Goal: Task Accomplishment & Management: Use online tool/utility

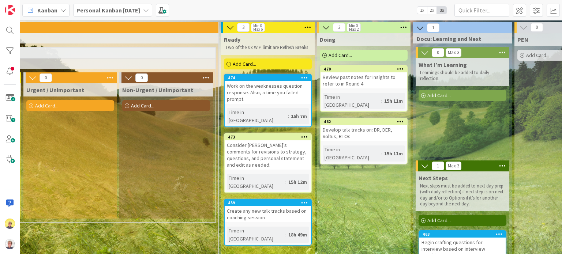
scroll to position [0, 366]
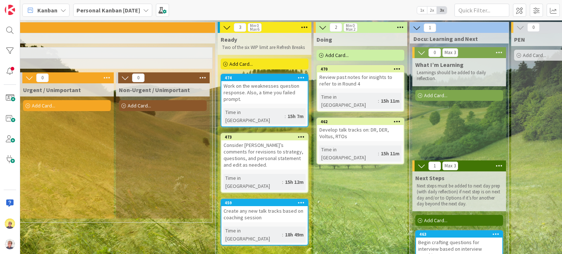
click at [351, 56] on div "Add Card..." at bounding box center [361, 55] width 88 height 11
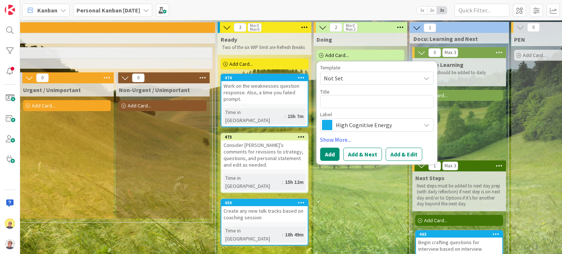
type textarea "x"
type textarea "Ad"
type textarea "x"
type textarea "Add"
type textarea "x"
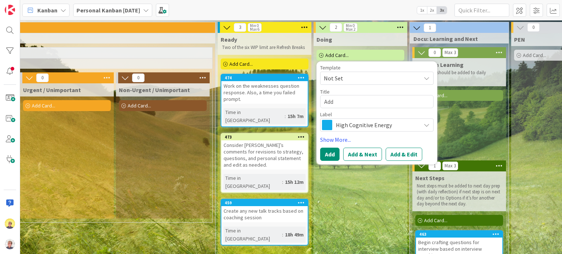
type textarea "Addd"
type textarea "x"
type textarea "Addd"
type textarea "x"
type textarea "Addd"
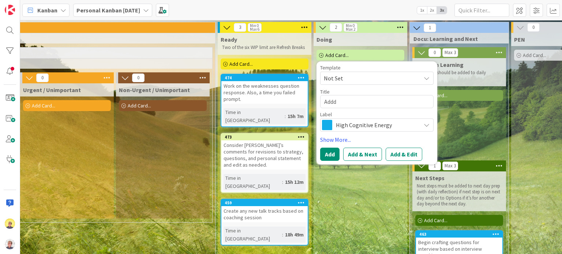
type textarea "x"
type textarea "Add"
type textarea "x"
type textarea "Add"
type textarea "x"
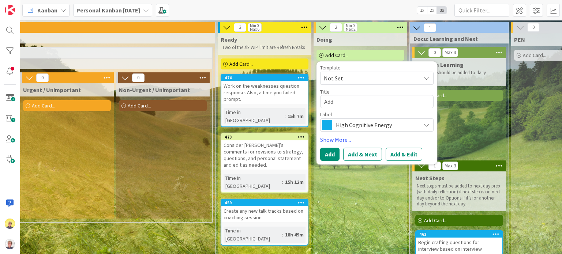
type textarea "Add f"
type textarea "x"
type textarea "Add fi"
type textarea "x"
type textarea "Add fiv"
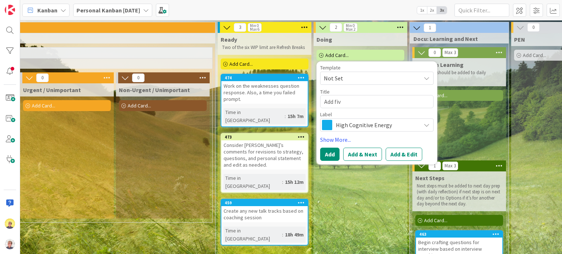
type textarea "x"
type textarea "Add five"
type textarea "x"
type textarea "Add five"
type textarea "x"
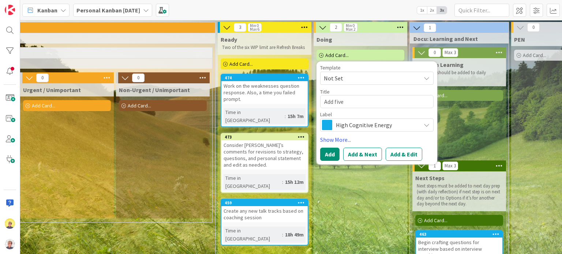
type textarea "Add five p"
type textarea "x"
type textarea "Add five pe"
type textarea "x"
type textarea "Add five per"
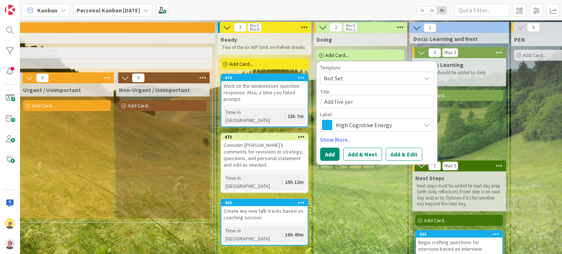
type textarea "x"
type textarea "Add five perp"
type textarea "x"
type textarea "Add five perps"
type textarea "x"
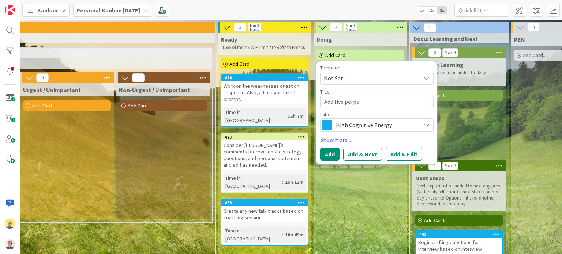
type textarea "Add five perpse"
type textarea "x"
type textarea "Add five perps"
type textarea "x"
type textarea "Add five perp"
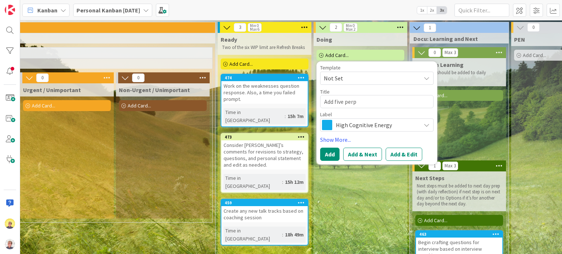
type textarea "x"
type textarea "Add five per"
type textarea "x"
type textarea "Add five pers"
type textarea "x"
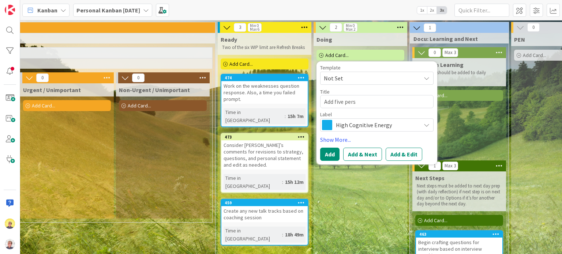
type textarea "Add five persp"
type textarea "x"
type textarea "Add five perspe"
type textarea "x"
type textarea "Add five perspec"
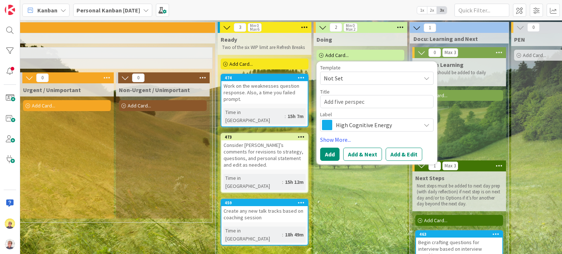
type textarea "x"
type textarea "Add five perspect"
type textarea "x"
type textarea "Add five perspecti"
type textarea "x"
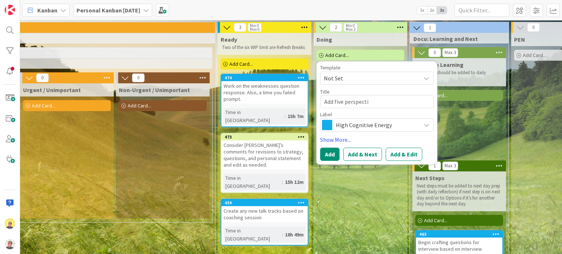
type textarea "Add five perspectiv"
type textarea "x"
type textarea "Add five perspective"
type textarea "x"
type textarea "Add five perspective t"
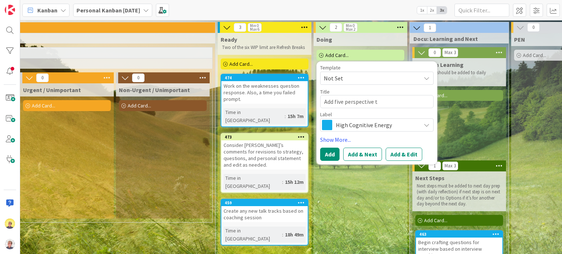
type textarea "x"
type textarea "Add five perspective ti"
type textarea "x"
type textarea "Add five perspective t"
type textarea "x"
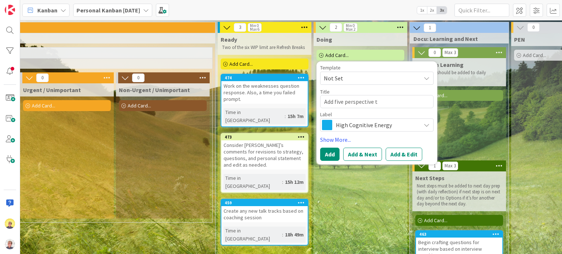
type textarea "Add five perspective"
type textarea "x"
type textarea "Add five perspective i"
type textarea "x"
type textarea "Add five perspective it"
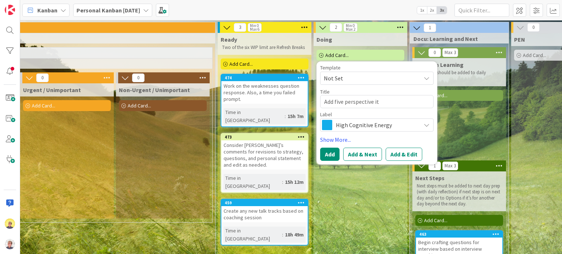
type textarea "x"
type textarea "Add five perspective ite"
type textarea "x"
type textarea "Add five perspective item"
type textarea "x"
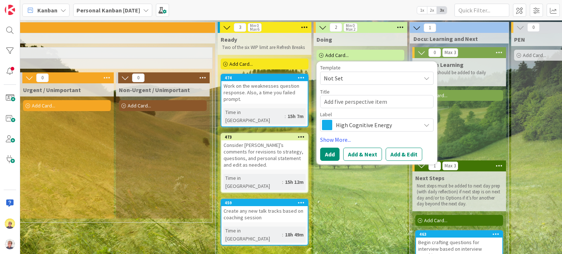
type textarea "Add five perspective items"
type textarea "x"
type textarea "Add five perspective items"
type textarea "x"
type textarea "Add five perspective items f"
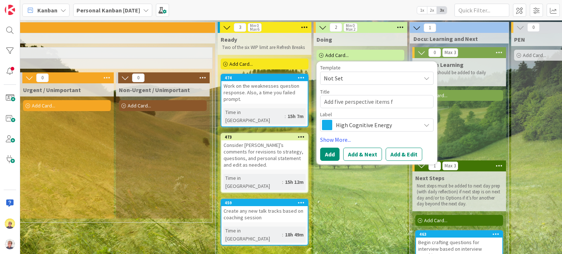
type textarea "x"
type textarea "Add five perspective items fr"
type textarea "x"
type textarea "Add five perspective items fro"
type textarea "x"
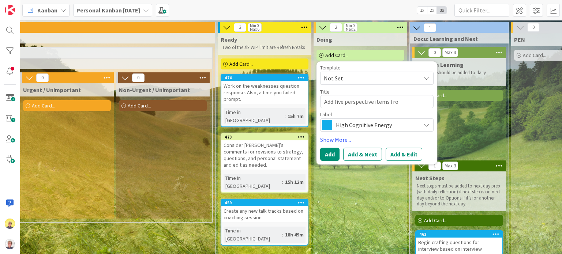
type textarea "Add five perspective items from"
type textarea "x"
type textarea "Add five perspective items from"
drag, startPoint x: 324, startPoint y: 101, endPoint x: 332, endPoint y: 100, distance: 8.8
click at [332, 100] on textarea "Add five perspective items from" at bounding box center [376, 101] width 113 height 13
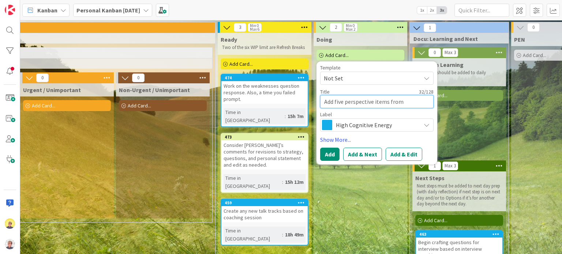
type textarea "x"
type textarea "P five perspective items from"
type textarea "x"
type textarea "Pe five perspective items from"
type textarea "x"
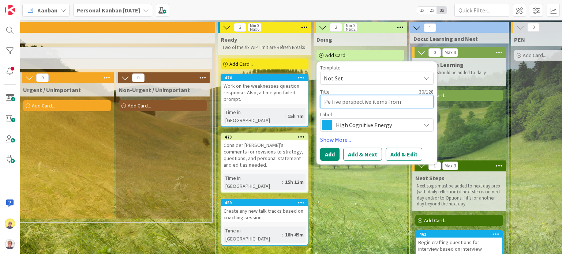
type textarea "Per five perspective items from"
type textarea "x"
type textarea "Pers five perspective items from"
type textarea "x"
type textarea "Persp five perspective items from"
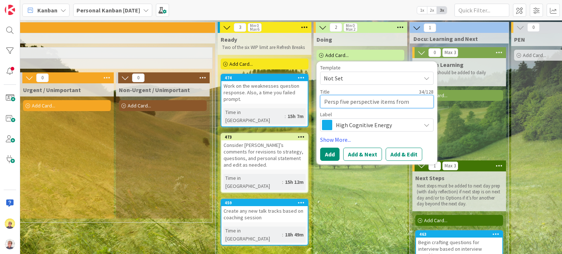
type textarea "x"
type textarea "Perspe five perspective items from"
type textarea "x"
type textarea "Perspec five perspective items from"
type textarea "x"
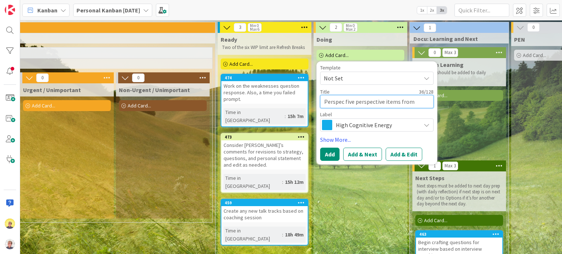
type textarea "Perspect five perspective items from"
type textarea "x"
type textarea "Perspecti five perspective items from"
type textarea "x"
type textarea "Perspectiv five perspective items from"
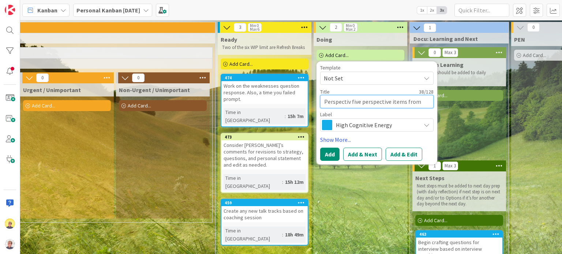
type textarea "x"
type textarea "Perspective five perspective items from"
drag, startPoint x: 324, startPoint y: 100, endPoint x: 353, endPoint y: 101, distance: 29.3
click at [353, 101] on textarea "Perspective five perspective items from" at bounding box center [376, 101] width 113 height 13
type textarea "x"
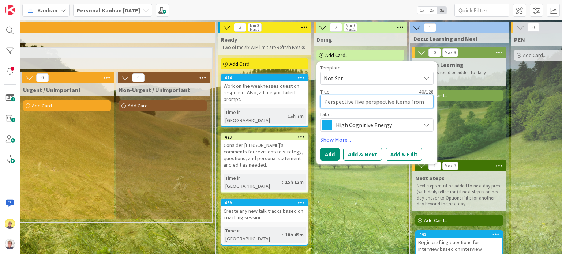
type textarea "Wfive perspective items from"
type textarea "x"
type textarea "Wifive perspective items from"
type textarea "x"
type textarea "Wfive perspective items from"
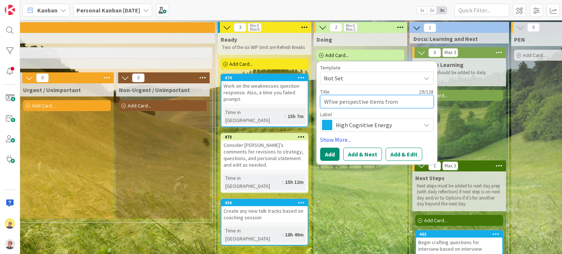
type textarea "x"
type textarea "Wtfive perspective items from"
type textarea "x"
type textarea "Wtifive perspective items from"
type textarea "x"
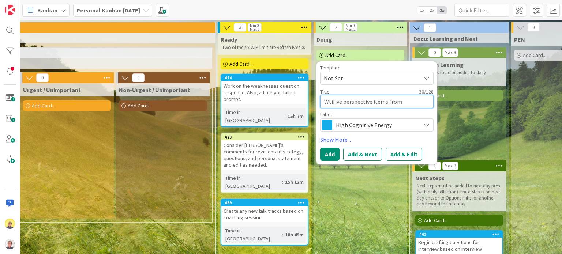
type textarea "Wtirfive perspective items from"
type textarea "x"
type textarea "Wtirefive perspective items from"
type textarea "x"
type textarea "Wtire five perspective items from"
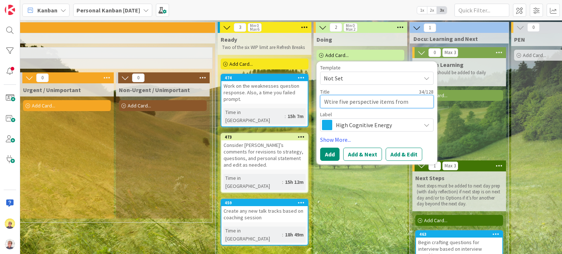
type textarea "x"
type textarea "Wtire ofive perspective items from"
type textarea "x"
type textarea "Wtire oufive perspective items from"
type textarea "x"
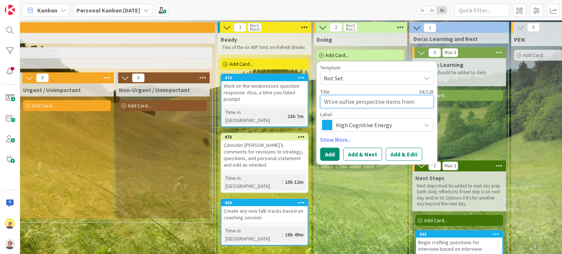
type textarea "Wtire outfive perspective items from"
type textarea "x"
type textarea "Wtire oufive perspective items from"
type textarea "x"
type textarea "Wtire ofive perspective items from"
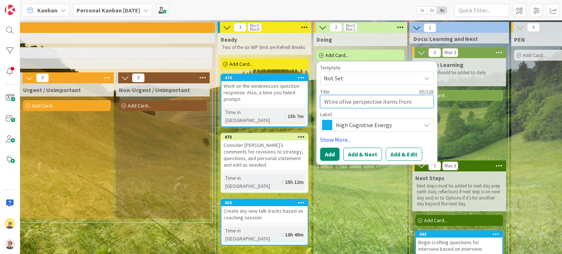
type textarea "x"
type textarea "Wtire five perspective items from"
type textarea "x"
type textarea "Wtirefive perspective items from"
type textarea "x"
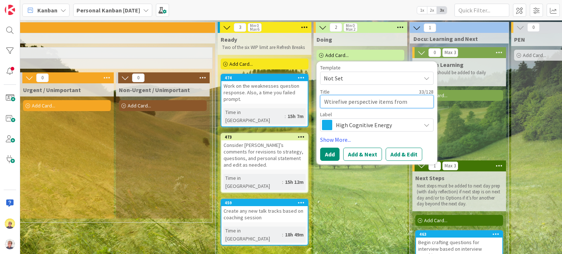
type textarea "Wtirfive perspective items from"
type textarea "x"
type textarea "Wtifive perspective items from"
type textarea "x"
type textarea "Wtfive perspective items from"
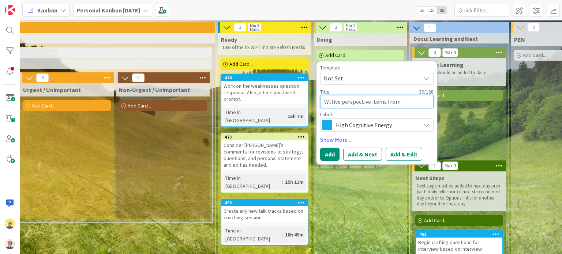
type textarea "x"
type textarea "Wfive perspective items from"
type textarea "x"
type textarea "Wrfive perspective items from"
type textarea "x"
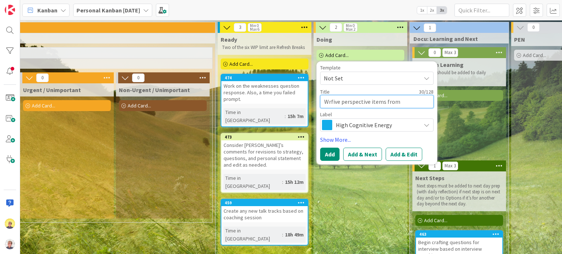
type textarea "Wrifive perspective items from"
type textarea "x"
type textarea "Writefive perspective items from"
type textarea "x"
type textarea "Write five perspective items from"
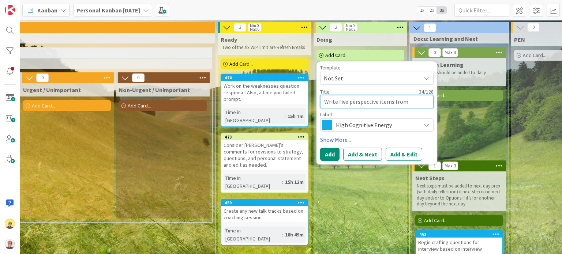
type textarea "x"
type textarea "Write ofive perspective items from"
type textarea "x"
type textarea "Write oufive perspective items from"
type textarea "x"
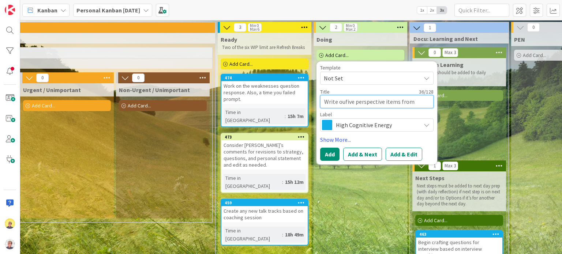
type textarea "Write outfive perspective items from"
type textarea "x"
type textarea "Write out five perspective items from"
click at [414, 101] on textarea "Write out five perspective items from" at bounding box center [376, 101] width 113 height 13
type textarea "x"
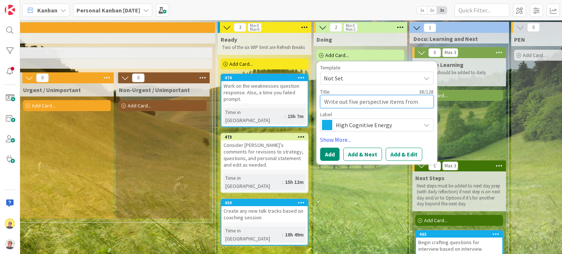
type textarea "Write out five perspective items from"
type textarea "x"
type textarea "Write out five perspective items from P"
type textarea "x"
type textarea "Write out five perspective items from Pr"
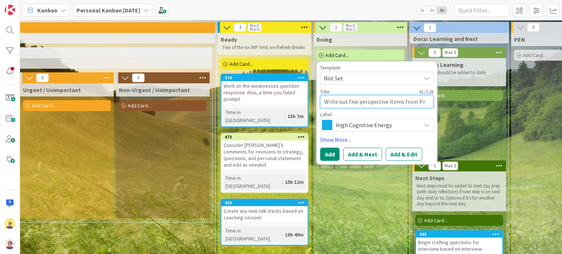
type textarea "x"
type textarea "Write out five perspective items from Pro"
type textarea "x"
type textarea "Write out five perspective items from Proa"
type textarea "x"
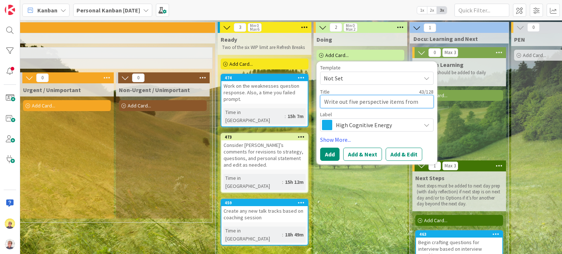
type textarea "Write out five perspective items from Proac"
type textarea "x"
type textarea "Write out five perspective items from Proact"
type textarea "x"
type textarea "Write out five perspective items from Proacti"
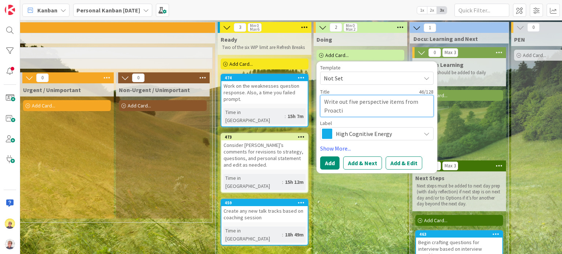
type textarea "x"
type textarea "Write out five perspective items from Proactiv"
type textarea "x"
type textarea "Write out five perspective items from Proactive"
type textarea "x"
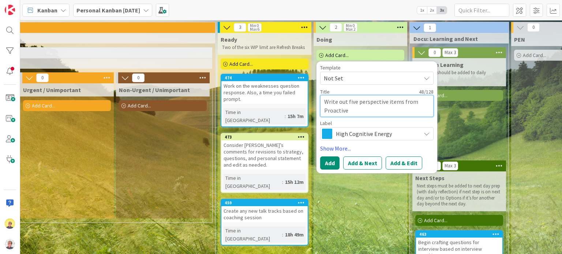
type textarea "Write out five perspective items from Proactive"
type textarea "x"
type textarea "Write out five perspective items from Proactive I"
type textarea "x"
type textarea "Write out five perspective items from Proactive In"
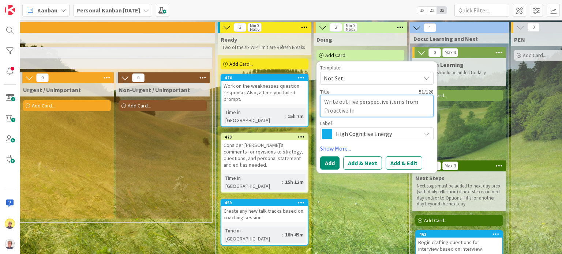
type textarea "x"
type textarea "Write out five perspective items from Proactive Int"
type textarea "x"
type textarea "Write out five perspective items from Proactive Inte"
type textarea "x"
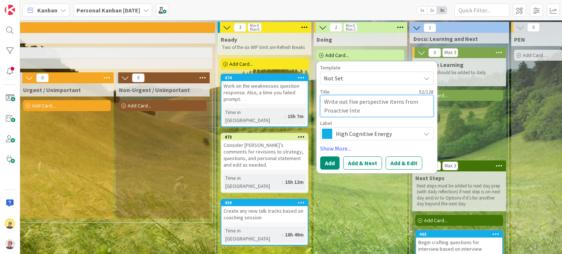
type textarea "Write out five perspective items from Proactive Inter"
type textarea "x"
type textarea "Write out five perspective items from Proactive Interv"
type textarea "x"
type textarea "Write out five perspective items from Proactive Intervi"
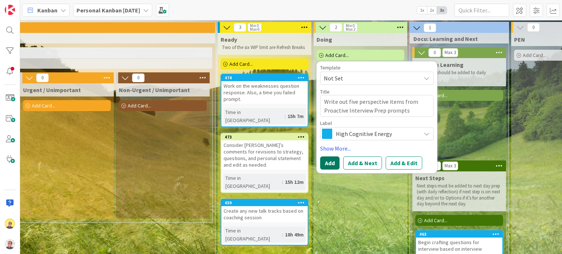
click at [326, 166] on button "Add" at bounding box center [329, 163] width 19 height 13
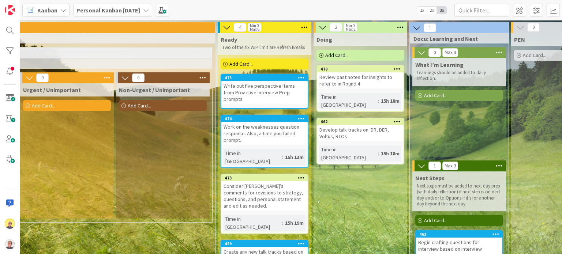
click at [263, 66] on div "Add Card..." at bounding box center [265, 64] width 88 height 11
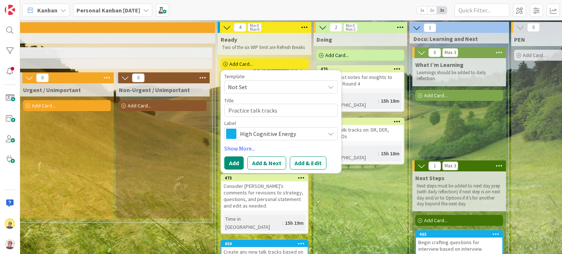
click at [262, 136] on span "High Cognitive Energy" at bounding box center [280, 134] width 81 height 10
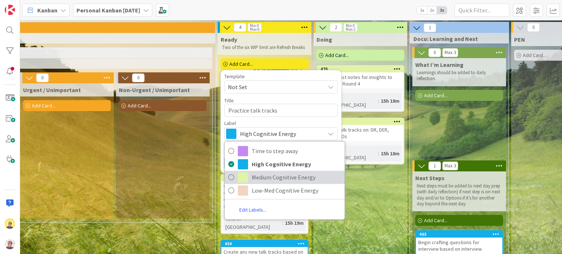
click at [268, 174] on span "Medium Cognitive Energy" at bounding box center [296, 177] width 89 height 11
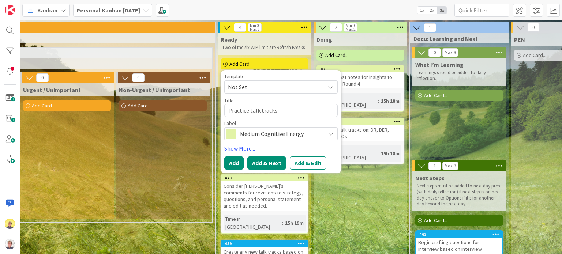
click at [265, 165] on button "Add & Next" at bounding box center [266, 163] width 39 height 13
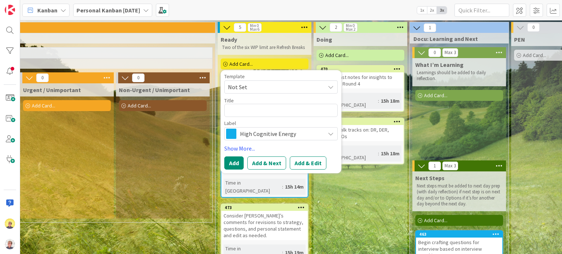
click at [359, 209] on div "Doing Add Card... Template Not Set Title 0 / 128 Label High Cognitive Energy Sh…" at bounding box center [361, 225] width 94 height 385
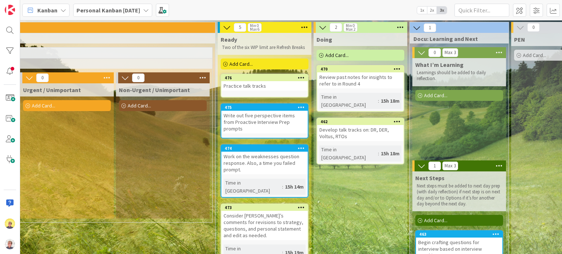
click at [243, 66] on span "Add Card..." at bounding box center [240, 64] width 23 height 7
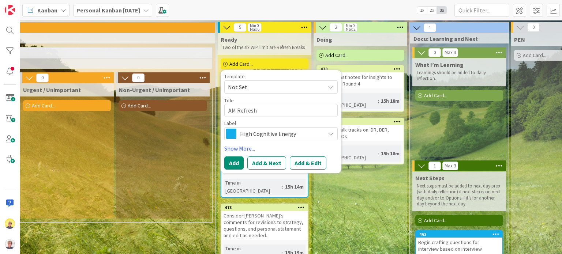
click at [246, 133] on span "High Cognitive Energy" at bounding box center [280, 134] width 81 height 10
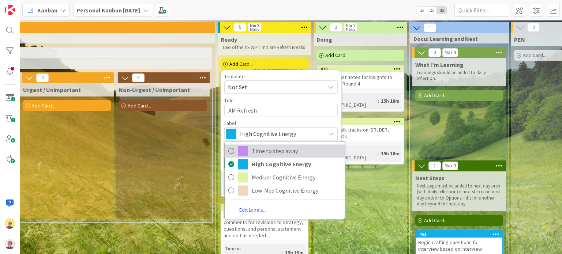
click at [252, 150] on span "Time to step away" at bounding box center [296, 151] width 89 height 11
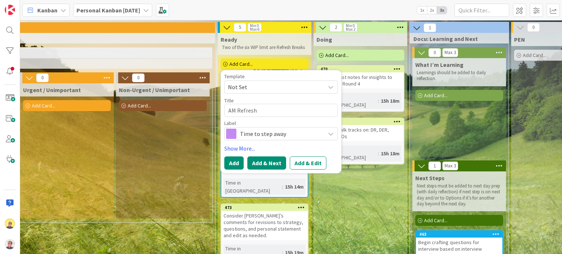
click at [256, 164] on button "Add & Next" at bounding box center [266, 163] width 39 height 13
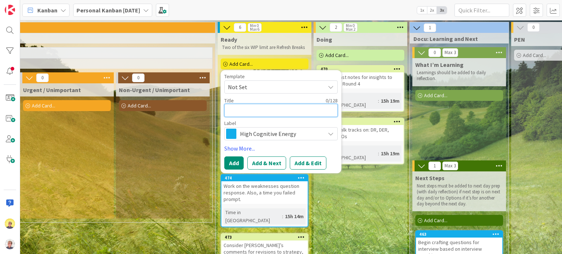
click at [277, 115] on textarea at bounding box center [280, 110] width 113 height 13
click at [288, 134] on span "High Cognitive Energy" at bounding box center [280, 134] width 81 height 10
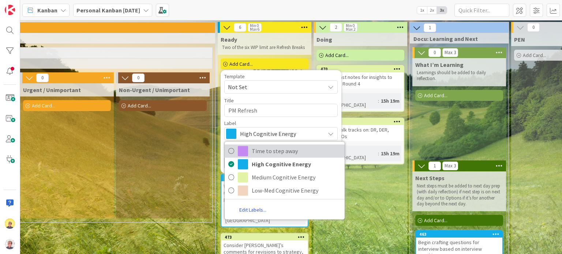
click at [258, 151] on span "Time to step away" at bounding box center [296, 151] width 89 height 11
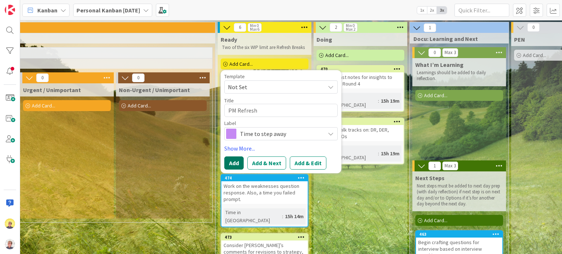
click at [237, 166] on button "Add" at bounding box center [233, 163] width 19 height 13
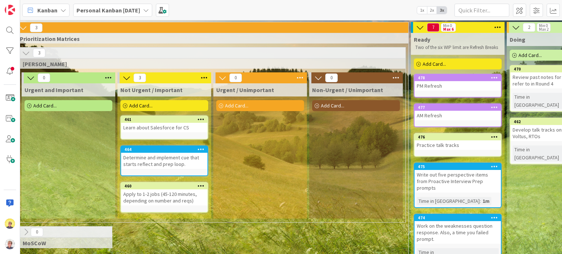
scroll to position [0, 173]
click at [317, 79] on icon at bounding box center [319, 78] width 8 height 8
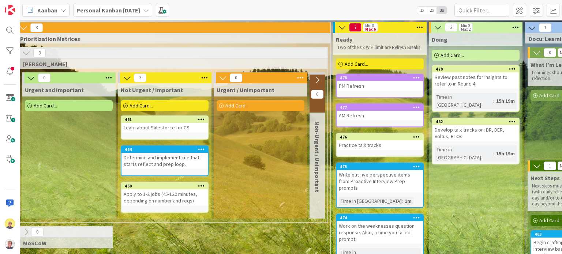
click at [220, 77] on icon at bounding box center [223, 78] width 8 height 8
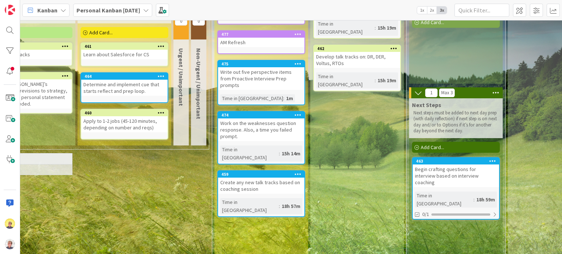
scroll to position [37, 213]
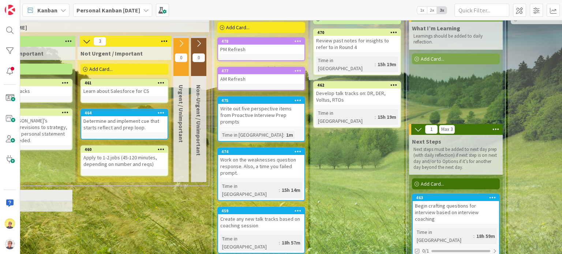
click at [446, 208] on div "Begin crafting questions for interview based on interview coaching" at bounding box center [456, 212] width 86 height 23
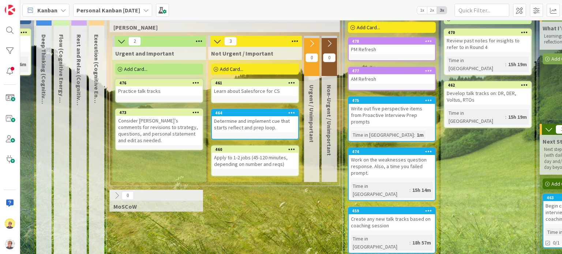
scroll to position [37, 83]
click at [165, 134] on div "Consider [PERSON_NAME]’s comments for revisions to strategy, questions, and per…" at bounding box center [159, 130] width 86 height 29
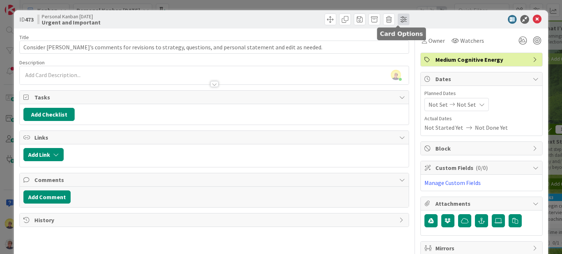
click at [398, 18] on span at bounding box center [404, 20] width 12 height 12
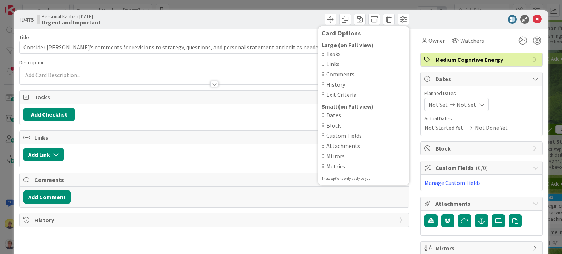
click at [431, 15] on div at bounding box center [478, 19] width 130 height 9
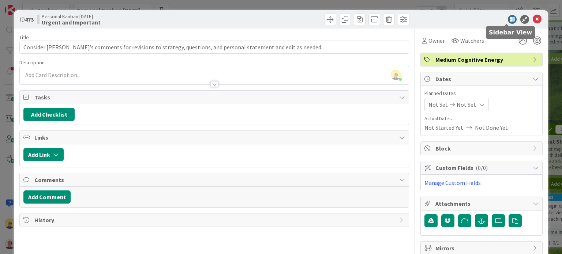
click at [508, 19] on icon at bounding box center [512, 19] width 9 height 9
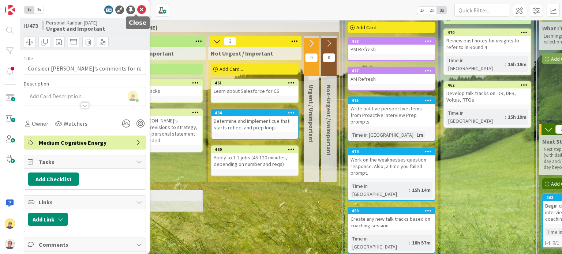
click at [137, 9] on icon at bounding box center [141, 9] width 9 height 9
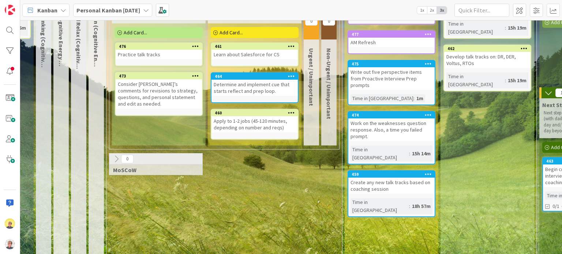
scroll to position [0, 83]
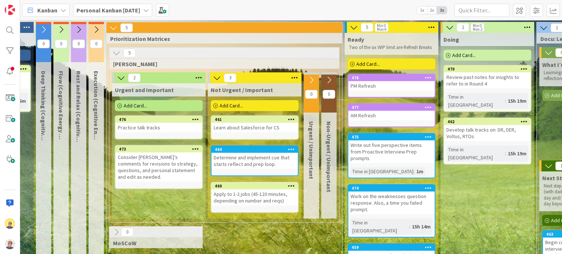
click at [153, 103] on div "Add Card..." at bounding box center [159, 105] width 88 height 11
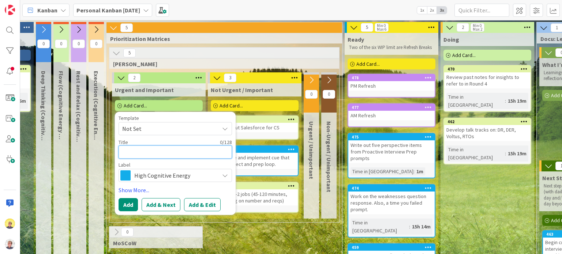
click at [154, 153] on textarea at bounding box center [175, 152] width 113 height 13
paste textarea "Write: How has my interest in and motivation to join Voltus evolved since late …"
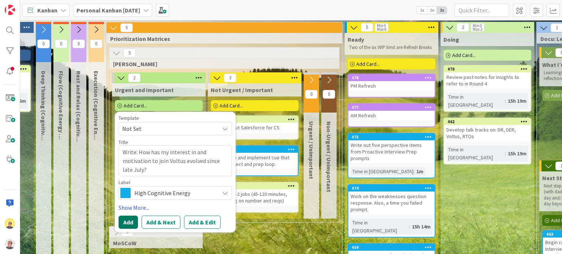
click at [128, 221] on button "Add" at bounding box center [128, 222] width 19 height 13
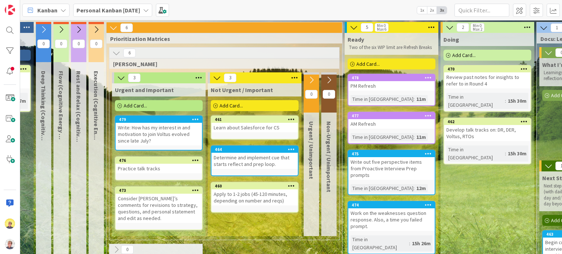
scroll to position [37, 83]
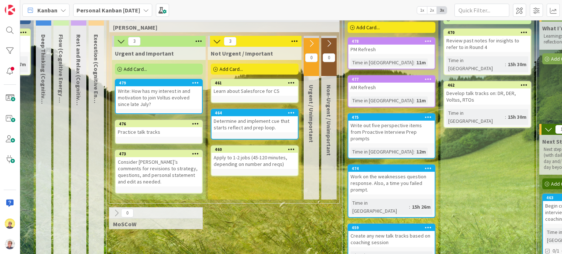
click at [379, 130] on div "Write out five perspective items from Proactive Interview Prep prompts" at bounding box center [391, 132] width 86 height 23
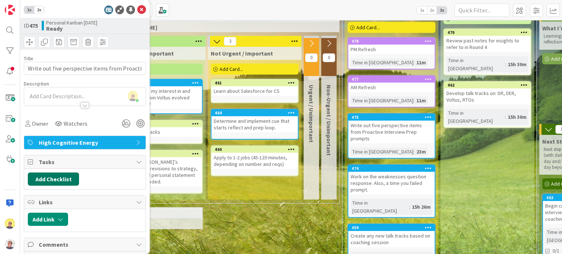
click at [45, 178] on button "Add Checklist" at bounding box center [53, 179] width 51 height 13
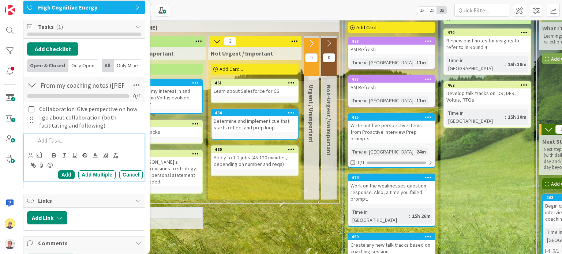
scroll to position [146, 1]
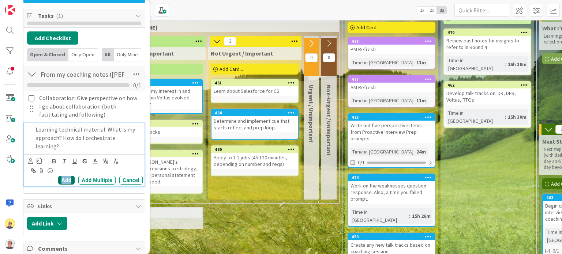
click at [61, 179] on div "Add" at bounding box center [66, 180] width 16 height 9
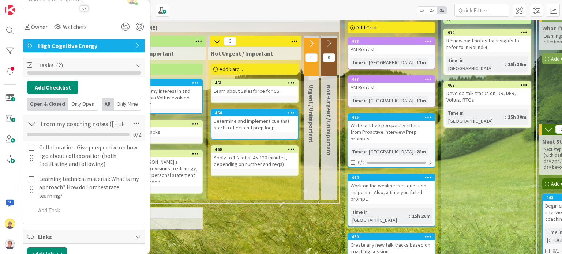
scroll to position [110, 1]
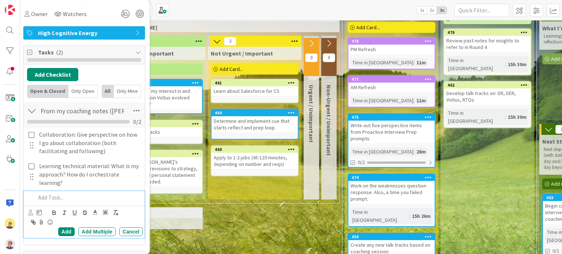
click at [53, 202] on div at bounding box center [88, 197] width 110 height 13
click at [60, 230] on div "Add" at bounding box center [66, 232] width 16 height 9
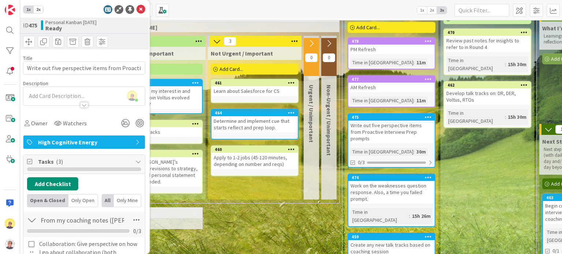
scroll to position [0, 1]
click at [138, 10] on icon at bounding box center [141, 9] width 9 height 9
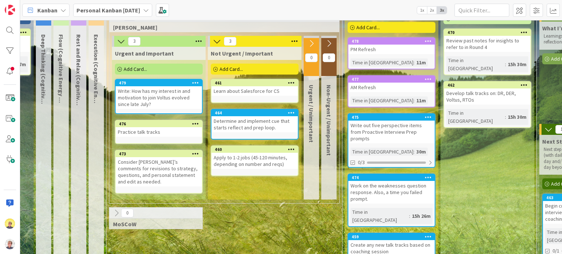
click at [384, 137] on link "475 Write out five perspective items from Proactive Interview Prep prompts Time…" at bounding box center [392, 140] width 88 height 55
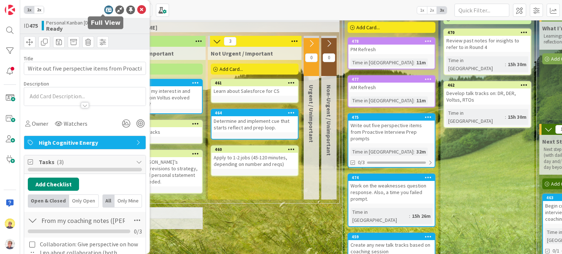
click at [104, 11] on icon at bounding box center [108, 9] width 9 height 9
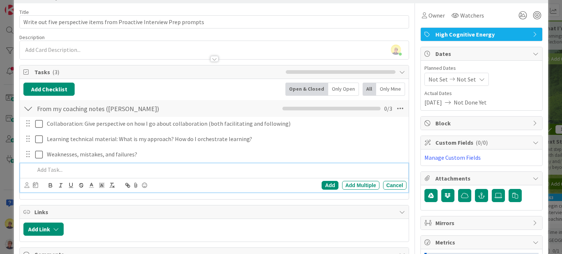
scroll to position [37, 0]
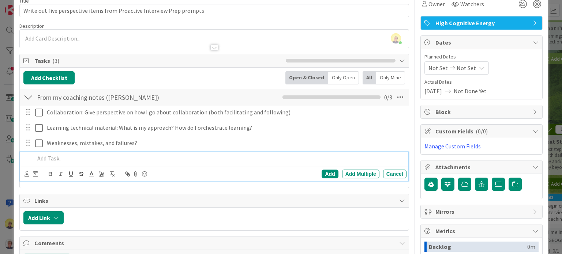
click at [133, 158] on p at bounding box center [219, 158] width 369 height 8
click at [352, 175] on div "Add Multiple" at bounding box center [360, 174] width 37 height 9
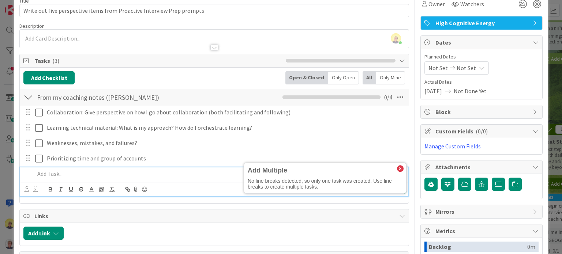
click at [104, 173] on p at bounding box center [219, 174] width 369 height 8
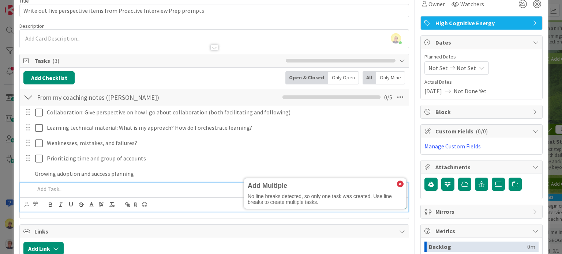
scroll to position [52, 0]
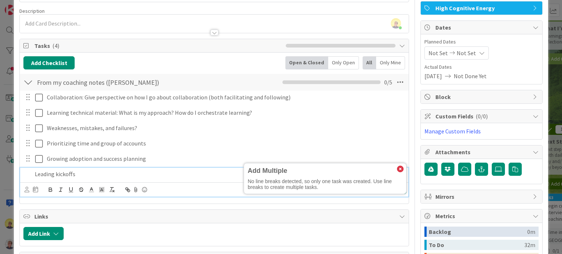
click at [37, 177] on p "Leading kickoffs" at bounding box center [219, 174] width 369 height 8
click at [121, 175] on p "Planning and leading kickoffs" at bounding box center [219, 174] width 369 height 8
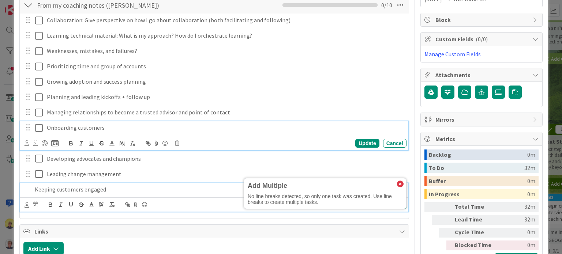
scroll to position [144, 0]
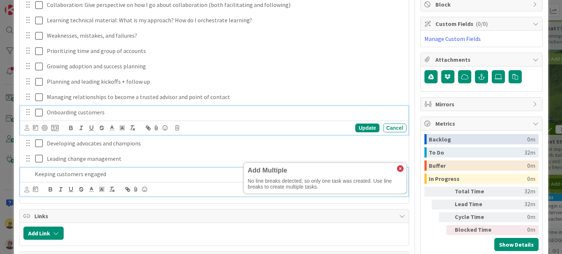
click at [208, 127] on div "Onboarding customers Update Cancel" at bounding box center [214, 120] width 388 height 29
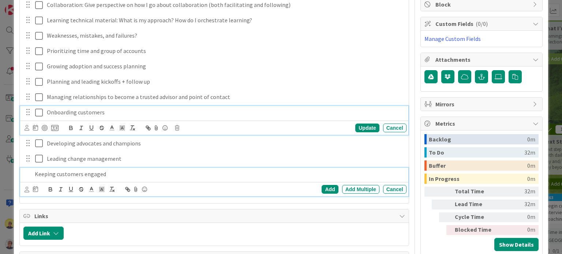
click at [125, 175] on p "Keeping customers engaged" at bounding box center [219, 174] width 369 height 8
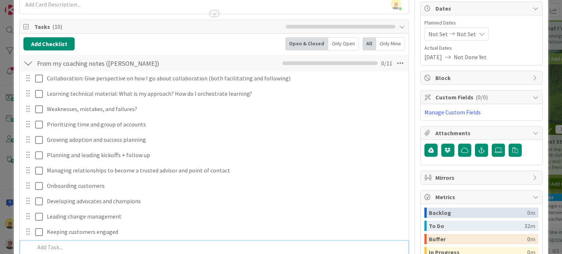
scroll to position [107, 0]
click at [335, 66] on div "0 / 11" at bounding box center [338, 63] width 110 height 9
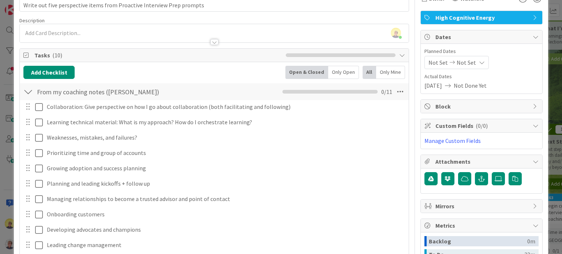
scroll to position [0, 0]
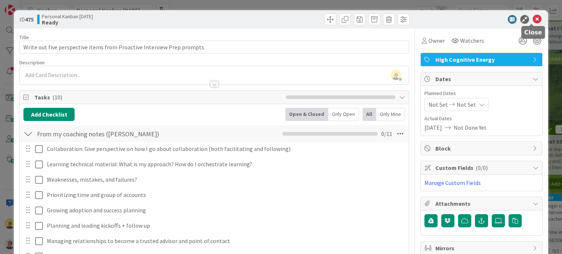
click at [533, 19] on icon at bounding box center [537, 19] width 9 height 9
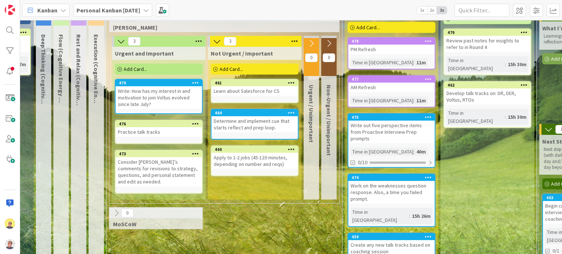
click at [391, 126] on div "Write out five perspective items from Proactive Interview Prep prompts" at bounding box center [391, 132] width 86 height 23
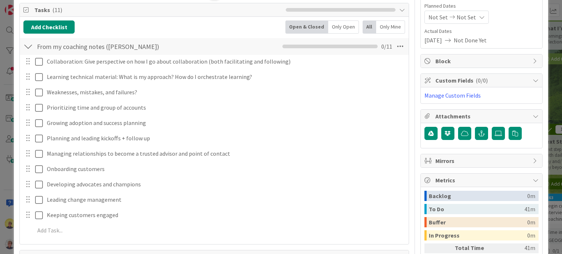
scroll to position [110, 0]
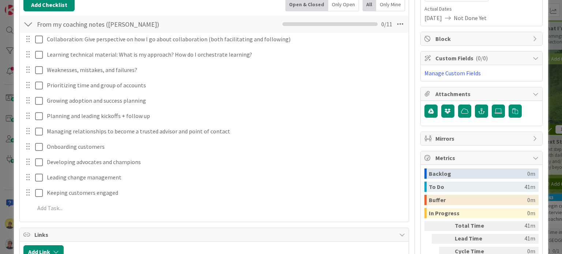
click at [28, 119] on div at bounding box center [28, 116] width 10 height 11
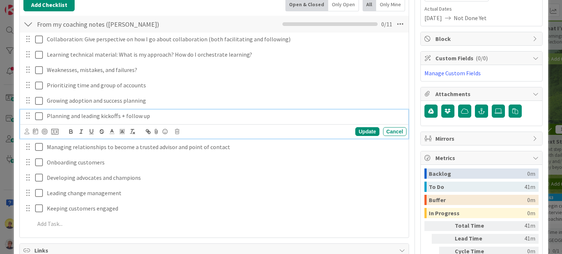
click at [149, 115] on p "Planning and leading kickoffs + follow up" at bounding box center [225, 116] width 357 height 8
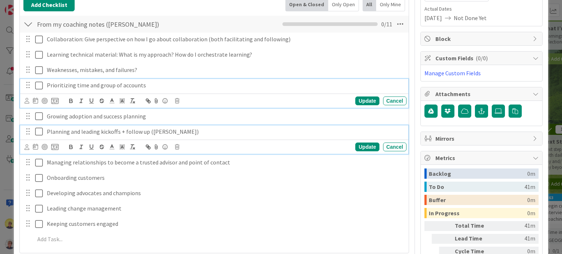
scroll to position [125, 0]
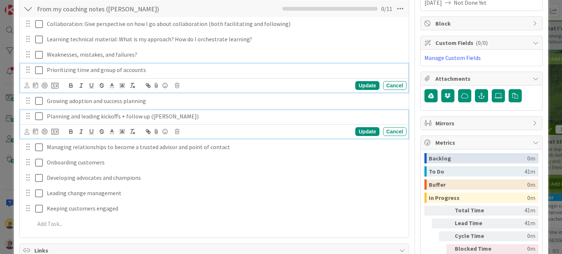
click at [146, 84] on div "Prioritizing time and group of accounts Update Cancel" at bounding box center [214, 78] width 388 height 29
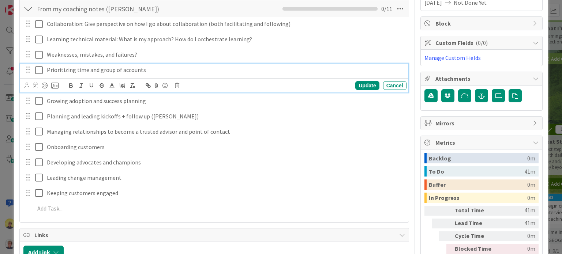
click at [213, 73] on p "Prioritizing time and group of accounts" at bounding box center [225, 70] width 357 height 8
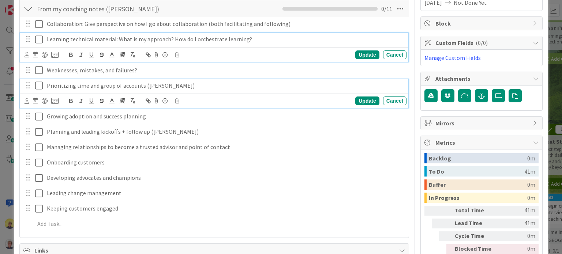
scroll to position [141, 0]
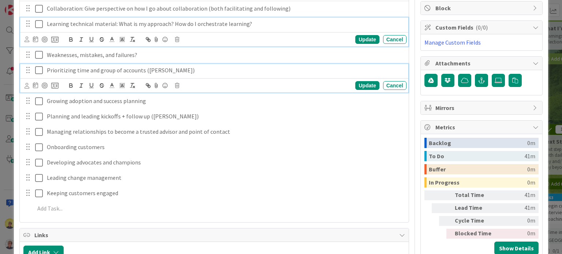
click at [266, 38] on div "Learning technical material: What is my approach? How do I orchestrate learning…" at bounding box center [214, 32] width 388 height 29
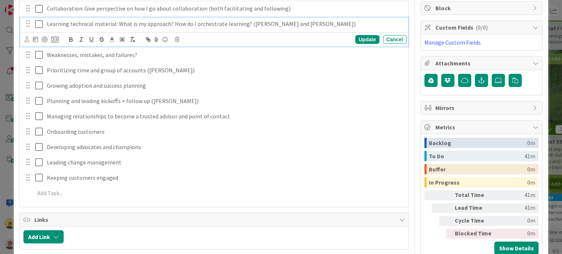
click at [367, 47] on div "Collaboration: Give perspective on how I go about collaboration (both facilitat…" at bounding box center [213, 102] width 381 height 201
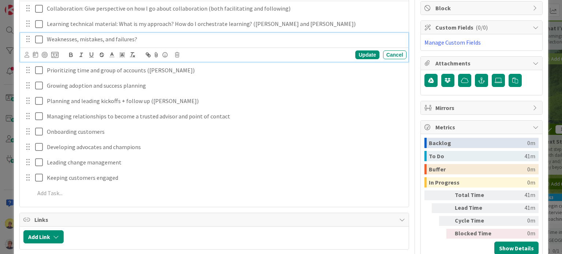
click at [365, 40] on p "Weaknesses, mistakes, and failures?" at bounding box center [225, 39] width 357 height 8
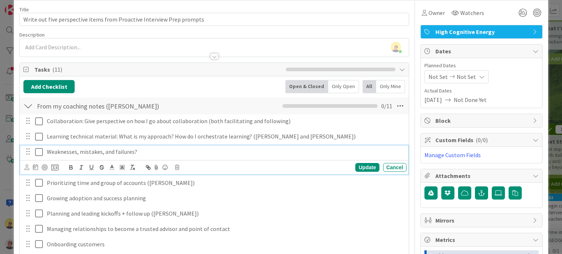
scroll to position [27, 0]
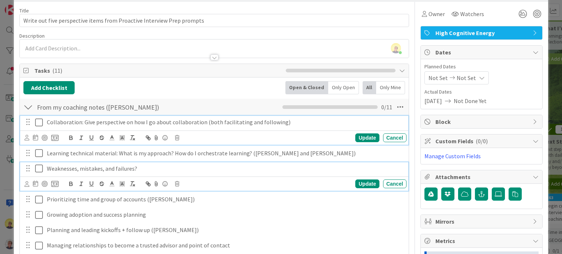
click at [283, 126] on p "Collaboration: Give perspective on how I go about collaboration (both facilitat…" at bounding box center [225, 122] width 357 height 8
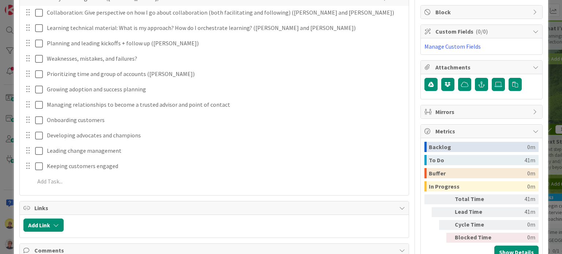
scroll to position [100, 0]
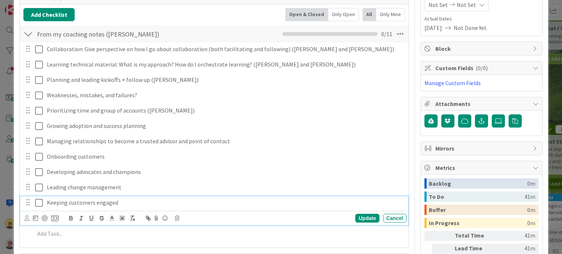
click at [131, 203] on p "Keeping customers engaged" at bounding box center [225, 203] width 357 height 8
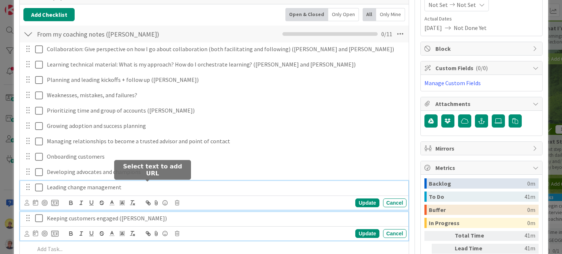
scroll to position [116, 0]
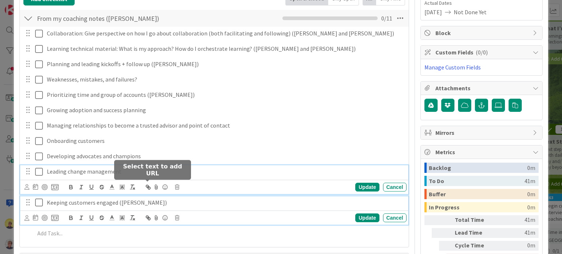
click at [143, 189] on div "Leading change management Update Cancel" at bounding box center [214, 179] width 388 height 29
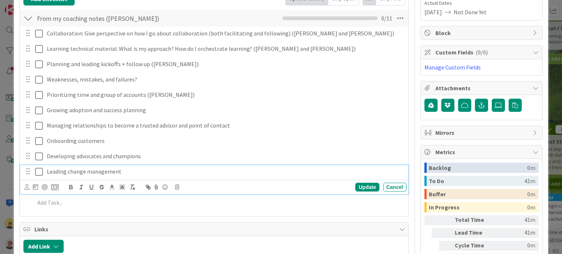
scroll to position [118, 0]
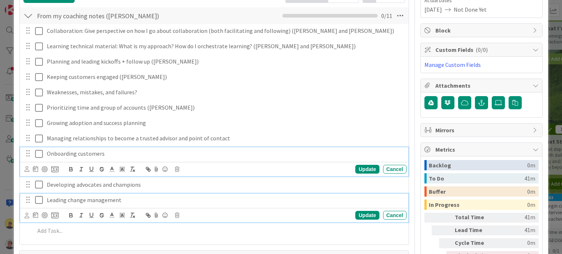
click at [111, 153] on p "Onboarding customers" at bounding box center [225, 154] width 357 height 8
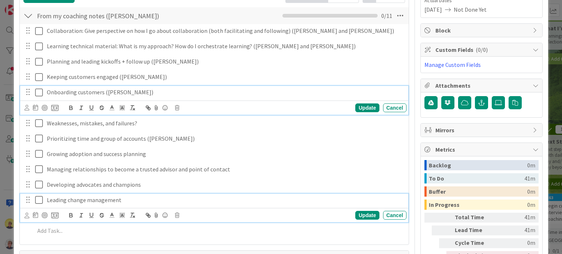
click at [154, 201] on p "Leading change management" at bounding box center [225, 200] width 357 height 8
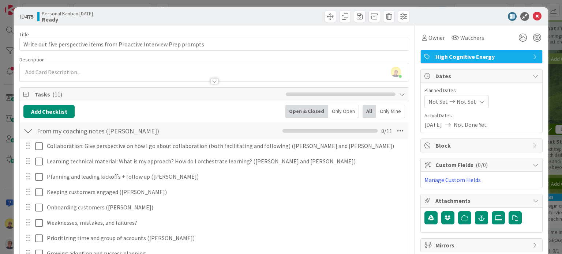
scroll to position [0, 0]
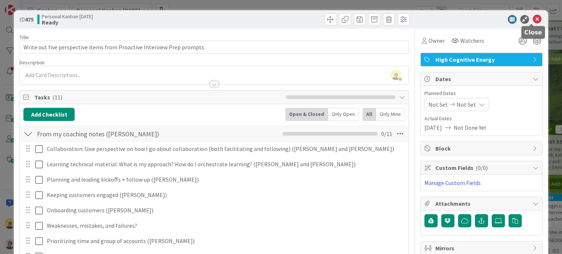
click at [533, 19] on icon at bounding box center [537, 19] width 9 height 9
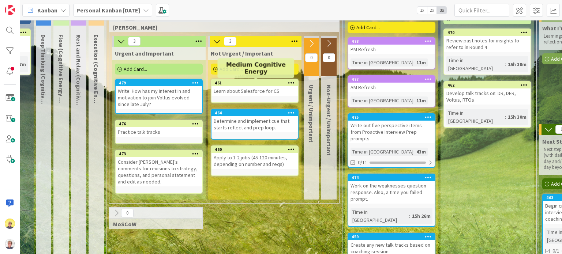
click at [279, 84] on div "461" at bounding box center [256, 83] width 83 height 5
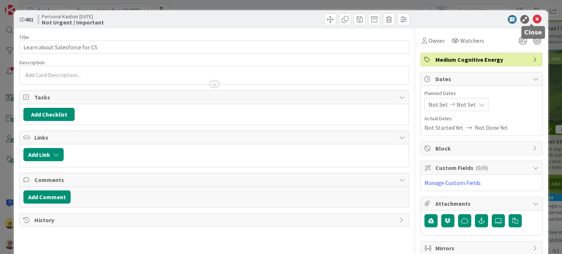
click at [533, 17] on icon at bounding box center [537, 19] width 9 height 9
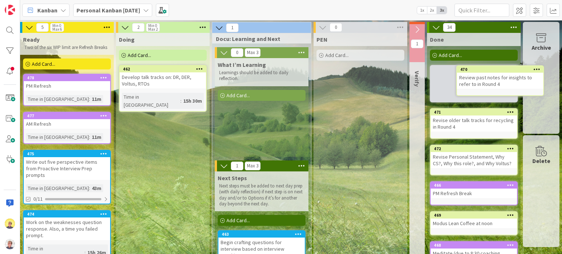
scroll to position [0, 412]
